Goal: Check status: Check status

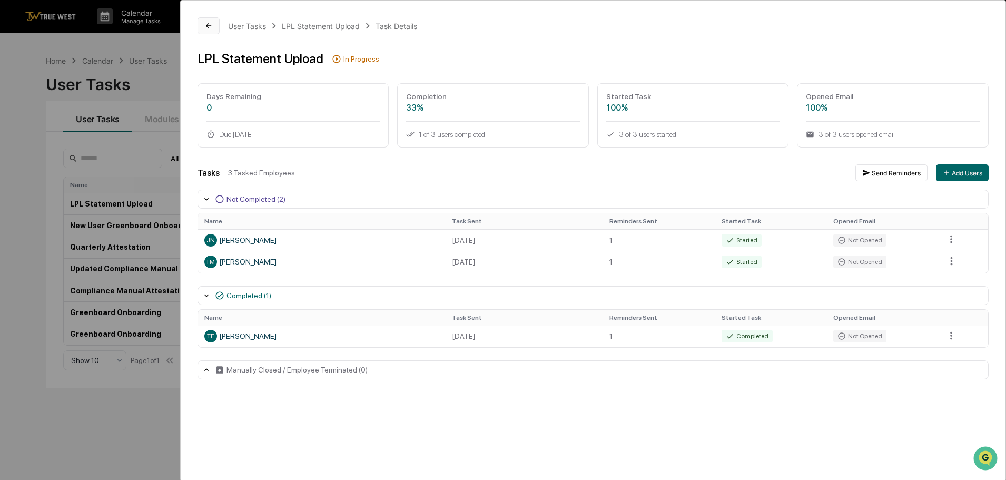
click at [216, 23] on button at bounding box center [209, 25] width 22 height 17
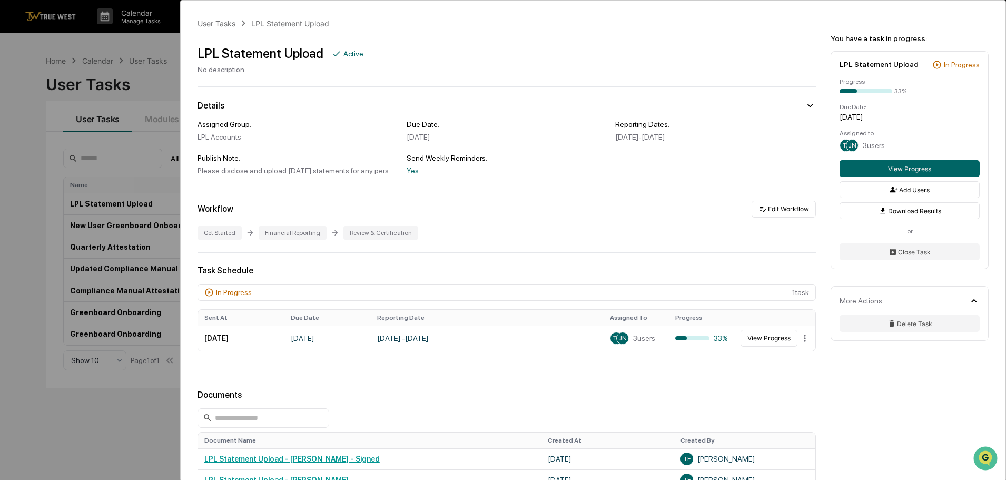
click at [280, 25] on div "LPL Statement Upload" at bounding box center [290, 23] width 78 height 9
click at [227, 25] on div "User Tasks" at bounding box center [217, 23] width 38 height 9
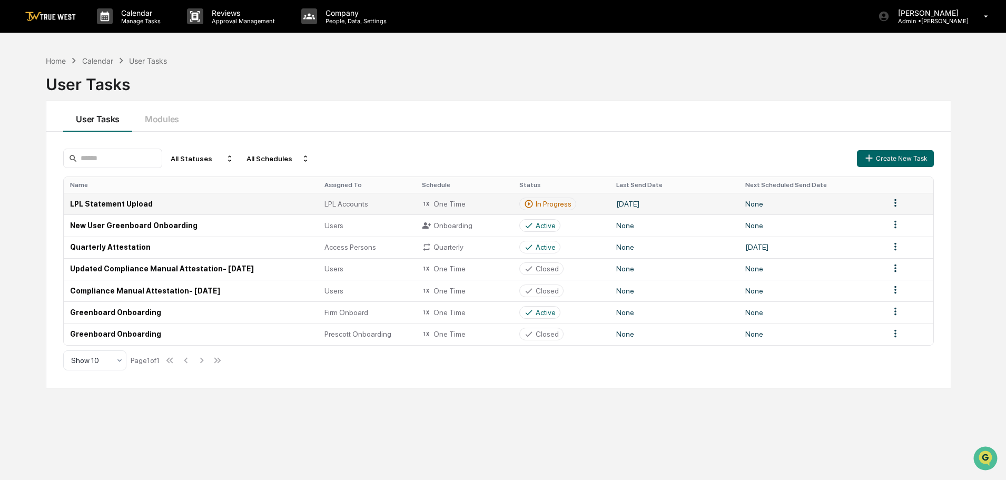
click at [144, 205] on td "LPL Statement Upload" at bounding box center [191, 204] width 254 height 22
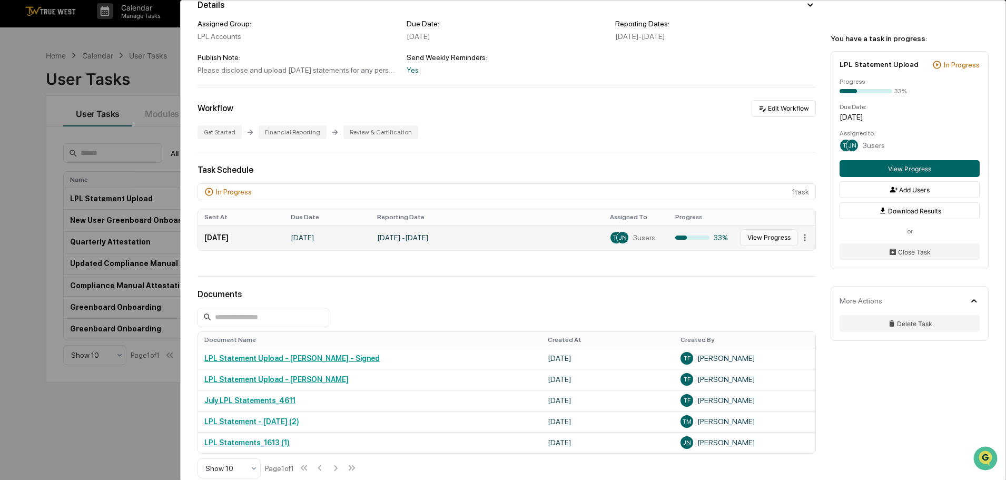
scroll to position [100, 0]
click at [769, 239] on button "View Progress" at bounding box center [769, 238] width 57 height 17
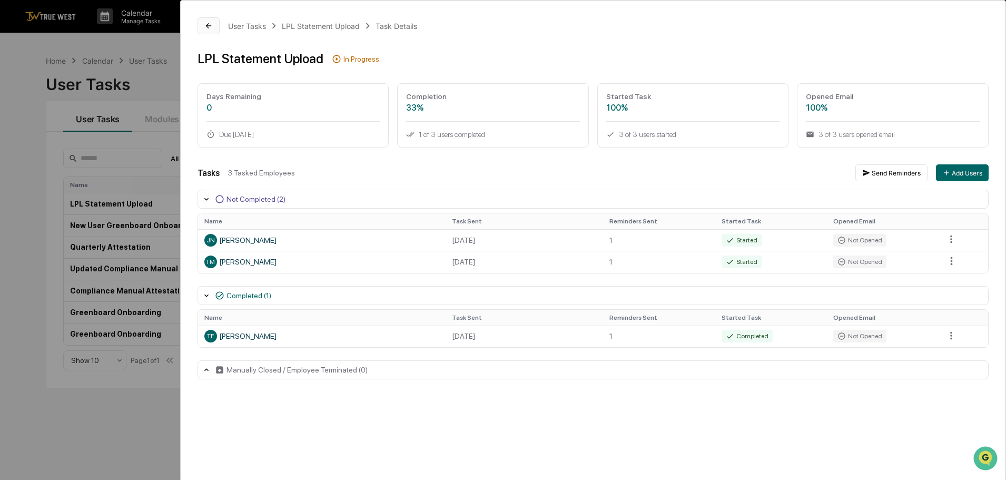
click at [205, 31] on button at bounding box center [209, 25] width 22 height 17
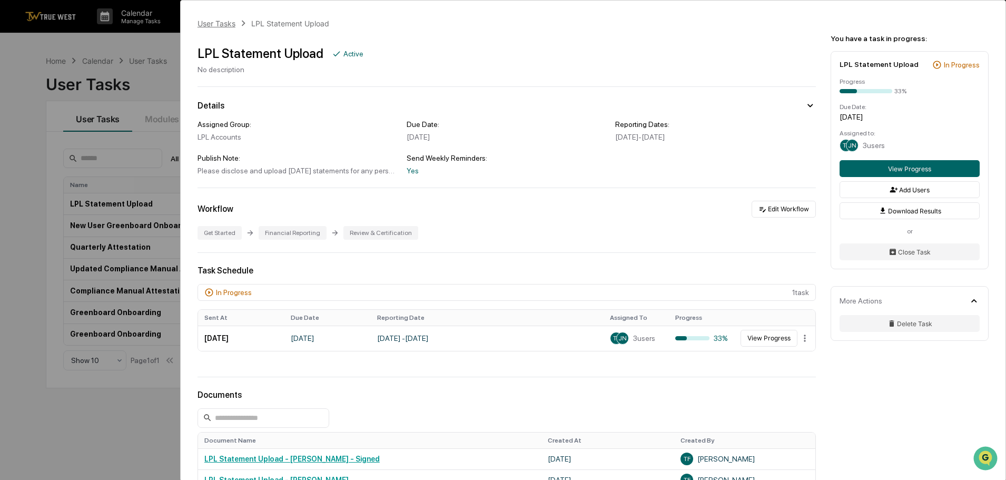
click at [215, 23] on div "User Tasks" at bounding box center [217, 23] width 38 height 9
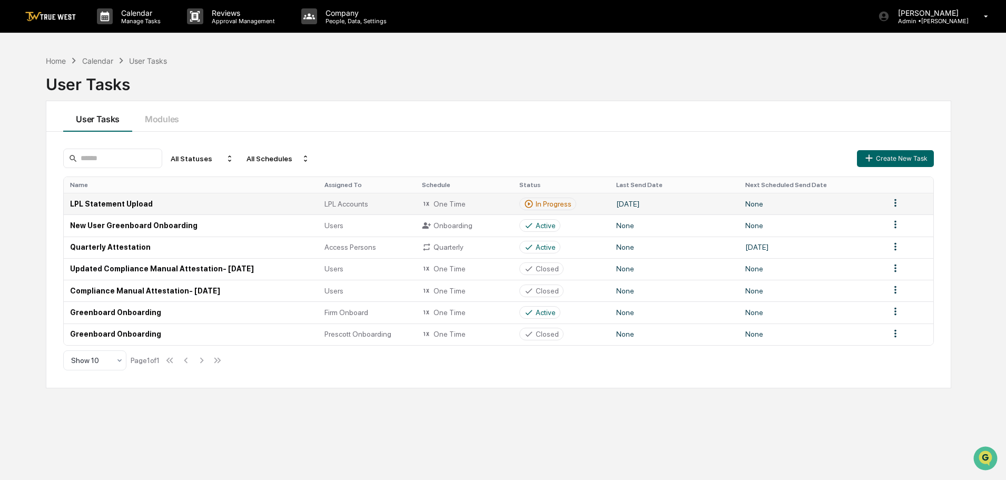
click at [95, 202] on td "LPL Statement Upload" at bounding box center [191, 204] width 254 height 22
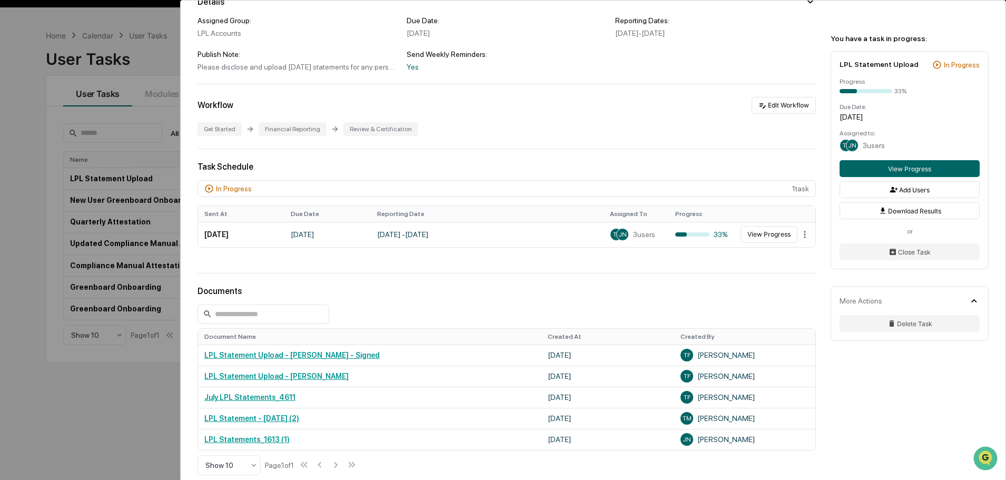
scroll to position [104, 0]
click at [771, 237] on button "View Progress" at bounding box center [769, 234] width 57 height 17
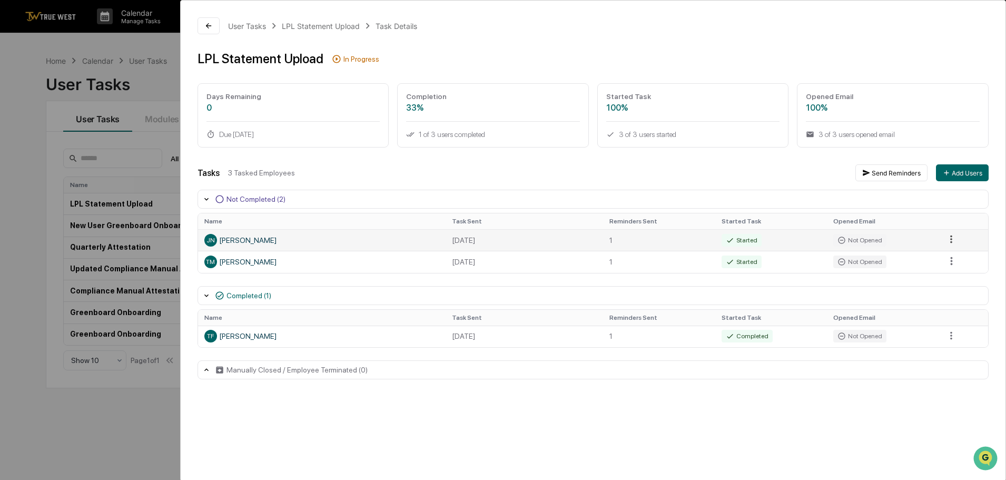
click at [951, 238] on html "Calendar Manage Tasks Reviews Approval Management Company People, Data, Setting…" at bounding box center [503, 240] width 1006 height 480
click at [950, 258] on div "Close Task" at bounding box center [958, 258] width 80 height 17
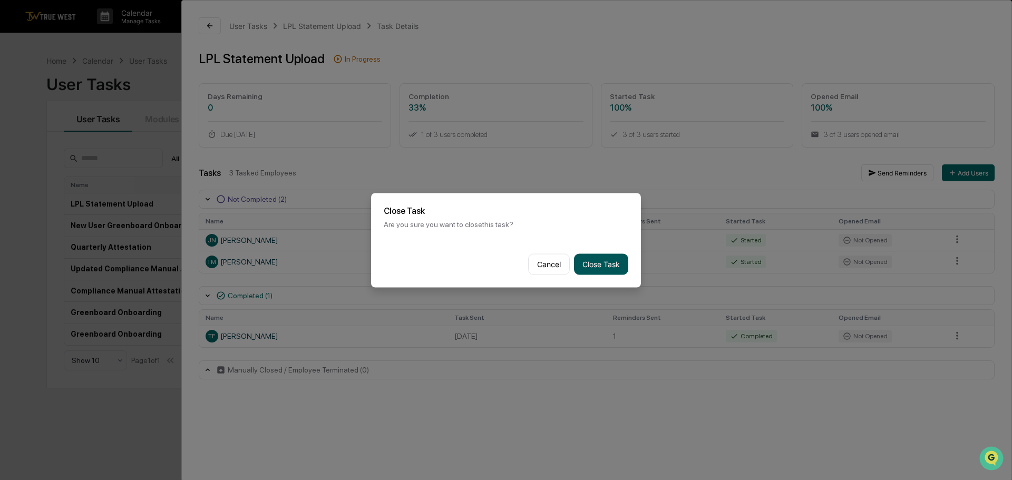
click at [596, 265] on button "Close Task" at bounding box center [601, 263] width 54 height 21
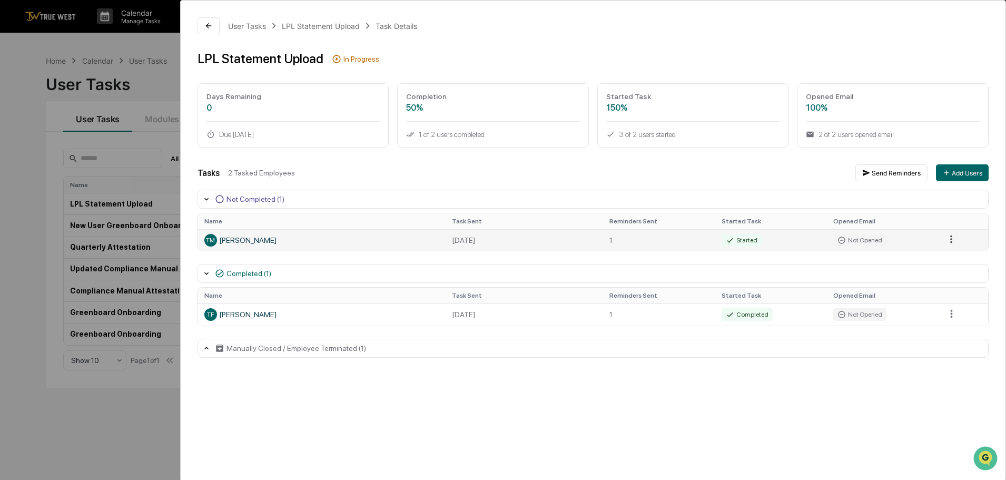
click at [950, 242] on html "Calendar Manage Tasks Reviews Approval Management Company People, Data, Setting…" at bounding box center [503, 240] width 1006 height 480
click at [942, 262] on div "Close Task" at bounding box center [958, 258] width 80 height 17
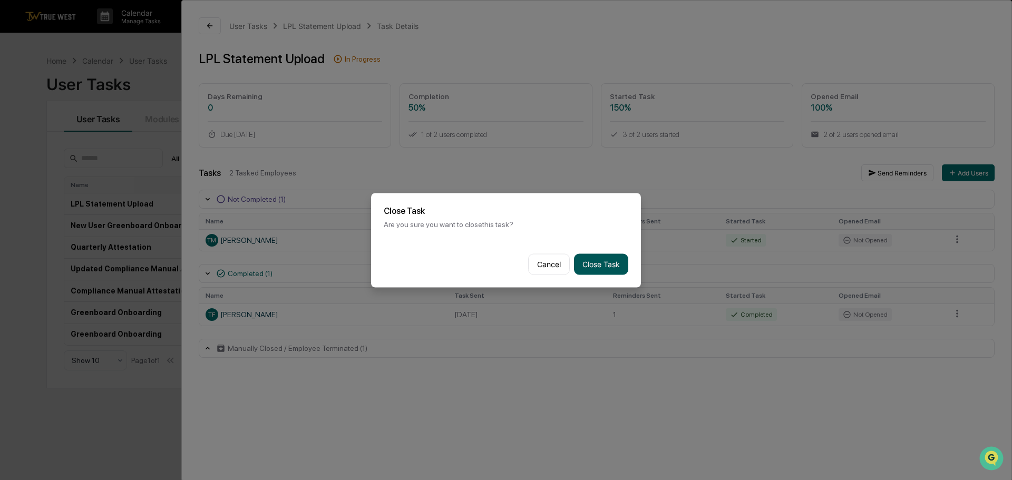
click at [603, 260] on button "Close Task" at bounding box center [601, 263] width 54 height 21
